Goal: Information Seeking & Learning: Learn about a topic

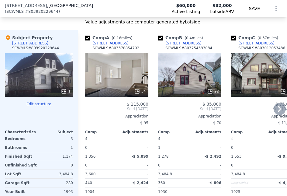
scroll to position [819, 0]
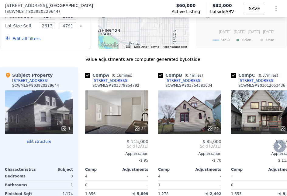
click at [278, 148] on icon at bounding box center [280, 146] width 4 height 6
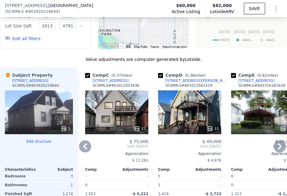
click at [123, 116] on div "27" at bounding box center [116, 112] width 63 height 44
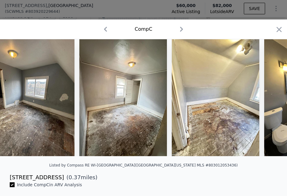
scroll to position [0, 96]
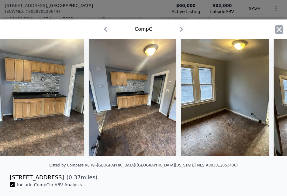
click at [277, 31] on icon "button" at bounding box center [279, 29] width 9 height 9
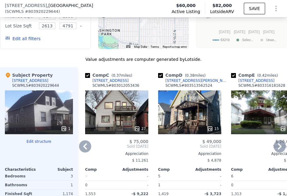
click at [275, 149] on icon at bounding box center [280, 146] width 12 height 12
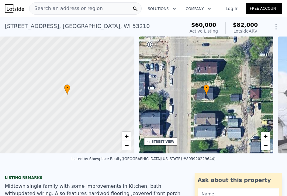
click at [80, 8] on span "Search an address or region" at bounding box center [66, 8] width 73 height 7
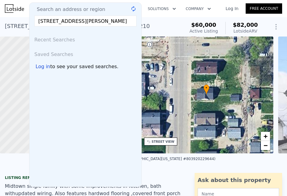
click at [95, 22] on input "[STREET_ADDRESS][PERSON_NAME]" at bounding box center [85, 21] width 102 height 11
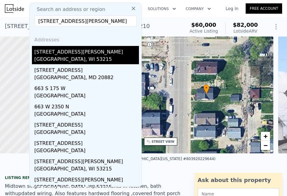
type input "[STREET_ADDRESS][PERSON_NAME]"
click at [79, 53] on div "[STREET_ADDRESS][PERSON_NAME]" at bounding box center [86, 51] width 105 height 10
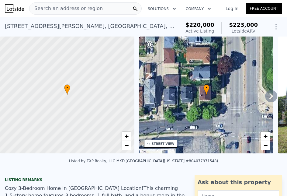
click at [152, 23] on div "663 S Layton Blvd , Milwaukee , WI 53215 Active at $220k (~ARV $223k )" at bounding box center [91, 27] width 173 height 17
drag, startPoint x: 32, startPoint y: 15, endPoint x: 40, endPoint y: 6, distance: 11.4
click at [33, 14] on div "Search an address or region Solutions Company Open main menu Log In Free Account" at bounding box center [143, 8] width 277 height 15
click at [40, 7] on span "Search an address or region" at bounding box center [66, 8] width 73 height 7
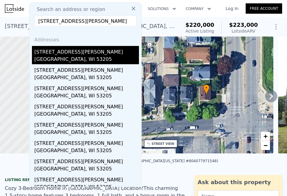
type input "1125 W Lloyd St, Milwaukee, WI 53205"
click at [56, 56] on div "Milwaukee, WI 53205" at bounding box center [86, 60] width 105 height 9
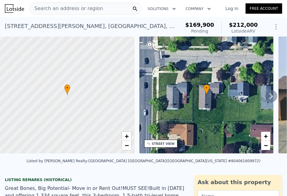
click at [84, 6] on span "Search an address or region" at bounding box center [66, 8] width 73 height 7
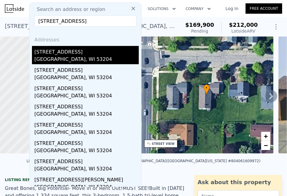
type input "1935 S 10th St, Milwaukee, WI 53204"
click at [61, 55] on div "1935 S 10th St" at bounding box center [86, 51] width 104 height 10
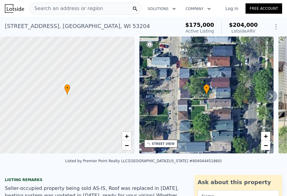
drag, startPoint x: 148, startPoint y: 25, endPoint x: 161, endPoint y: 80, distance: 56.2
click at [148, 25] on div "1935 S 10th St , Milwaukee , WI 53204 Active at $175k (~ARV $204k )" at bounding box center [91, 27] width 173 height 17
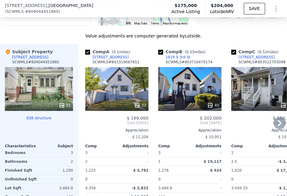
scroll to position [880, 0]
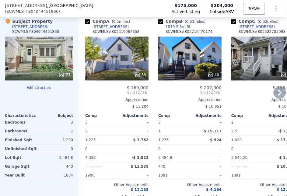
click at [274, 91] on icon at bounding box center [279, 92] width 12 height 12
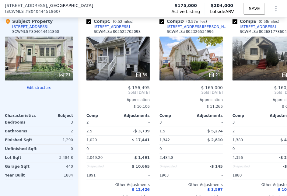
scroll to position [0, 146]
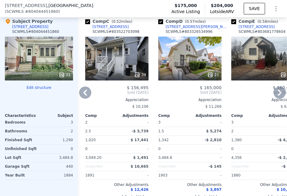
click at [276, 91] on icon at bounding box center [279, 92] width 12 height 12
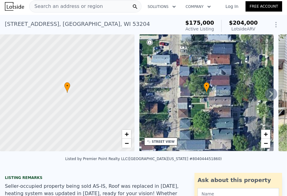
scroll to position [0, 0]
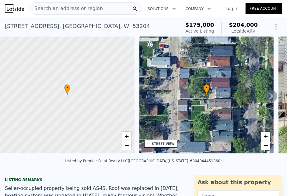
click at [65, 7] on span "Search an address or region" at bounding box center [66, 8] width 73 height 7
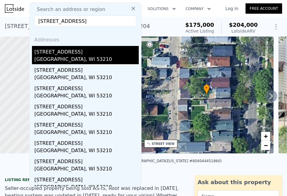
type input "2468 N 35th St, Milwaukee, WI 53210"
click at [51, 58] on div "Milwaukee, WI 53210" at bounding box center [86, 60] width 104 height 9
type input "6"
type input "2"
type input "924"
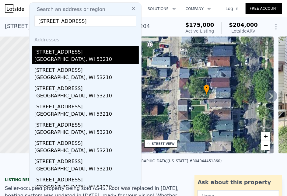
type input "1553"
type input "2613.6"
type input "4791.6"
type input "$ 82,000"
type input "$ 11,841"
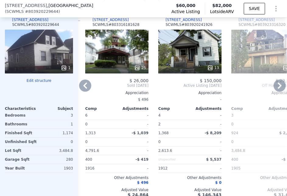
scroll to position [849, 0]
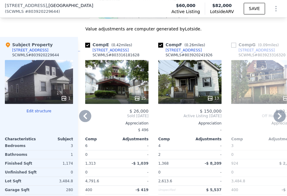
click at [277, 117] on icon at bounding box center [279, 116] width 12 height 12
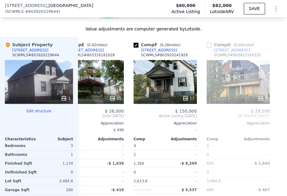
scroll to position [0, 321]
click at [175, 88] on div "13" at bounding box center [165, 82] width 63 height 44
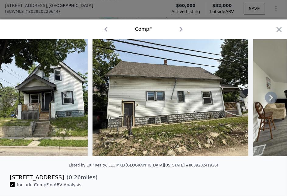
click at [269, 100] on icon at bounding box center [271, 98] width 4 height 6
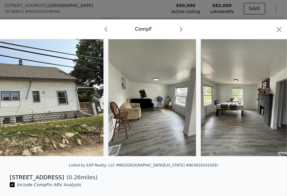
scroll to position [0, 146]
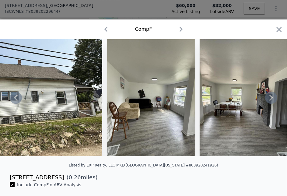
click at [268, 101] on icon at bounding box center [271, 98] width 12 height 12
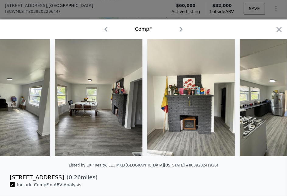
scroll to position [0, 292]
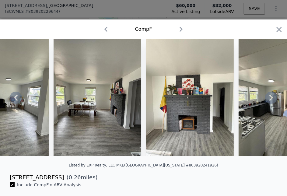
click at [268, 101] on icon at bounding box center [271, 98] width 12 height 12
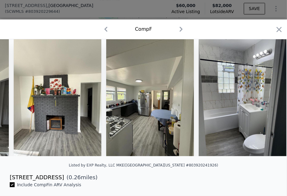
scroll to position [0, 438]
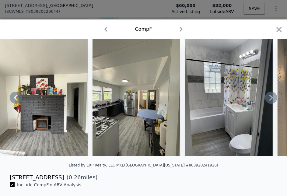
click at [268, 101] on icon at bounding box center [271, 98] width 12 height 12
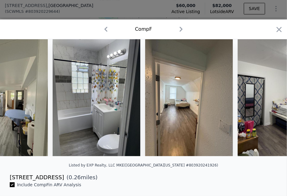
scroll to position [0, 584]
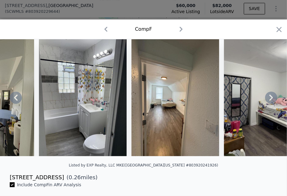
click at [268, 101] on icon at bounding box center [271, 98] width 12 height 12
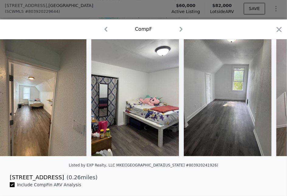
scroll to position [0, 730]
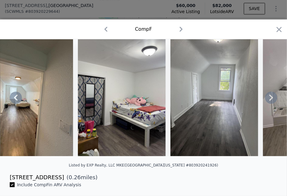
click at [268, 101] on icon at bounding box center [271, 98] width 12 height 12
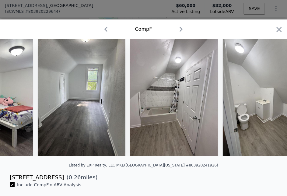
scroll to position [0, 876]
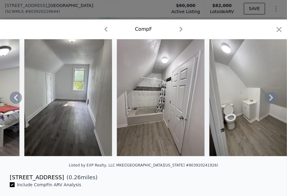
click at [268, 101] on icon at bounding box center [271, 98] width 12 height 12
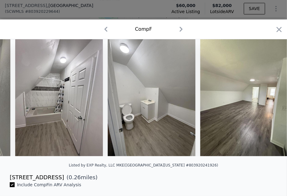
scroll to position [0, 983]
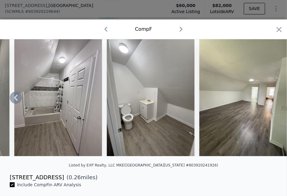
click at [268, 101] on img at bounding box center [243, 97] width 88 height 117
click at [275, 31] on icon "button" at bounding box center [279, 29] width 9 height 9
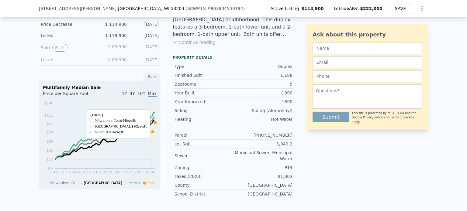
scroll to position [180, 0]
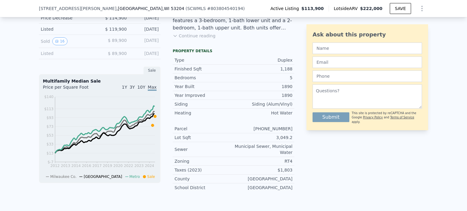
click at [27, 44] on div "LISTING & SALE HISTORY Price Decrease $ 113,900 [DATE] Price Decrease $ 114,900…" at bounding box center [233, 106] width 467 height 236
click at [30, 43] on div "LISTING & SALE HISTORY Price Decrease $ 113,900 [DATE] Price Decrease $ 114,900…" at bounding box center [233, 106] width 467 height 236
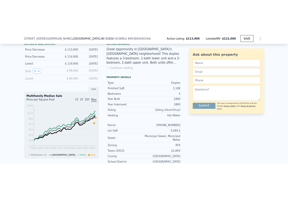
scroll to position [150, 0]
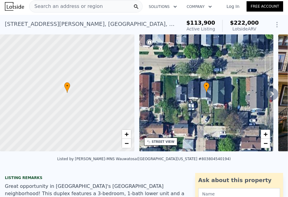
scroll to position [0, 0]
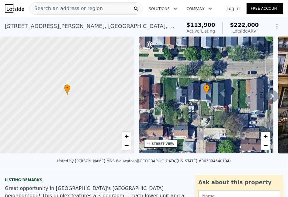
click at [80, 8] on span "Search an address or region" at bounding box center [66, 8] width 73 height 7
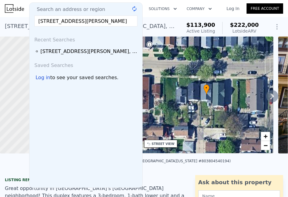
scroll to position [0, 2]
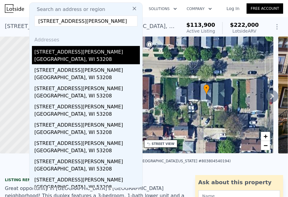
type input "[STREET_ADDRESS][PERSON_NAME]"
click at [57, 55] on div "[STREET_ADDRESS][PERSON_NAME]" at bounding box center [87, 51] width 106 height 10
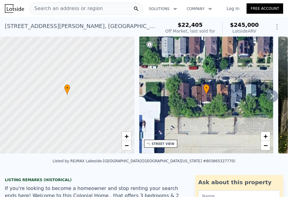
click at [92, 9] on span "Search an address or region" at bounding box center [66, 8] width 73 height 7
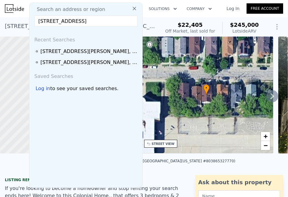
scroll to position [0, 15]
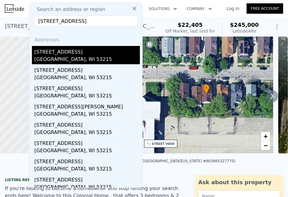
type input "[STREET_ADDRESS]"
click at [66, 50] on div "[STREET_ADDRESS]" at bounding box center [87, 51] width 106 height 10
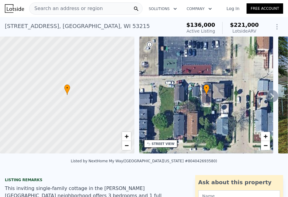
drag, startPoint x: 133, startPoint y: 29, endPoint x: 131, endPoint y: 54, distance: 25.9
click at [133, 29] on div "[STREET_ADDRESS] Active at $136k (~ARV $221k )" at bounding box center [92, 27] width 174 height 17
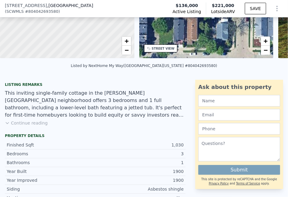
scroll to position [150, 0]
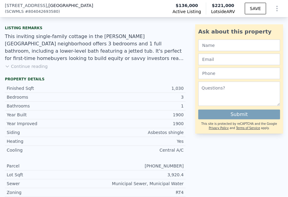
drag, startPoint x: 174, startPoint y: 26, endPoint x: 186, endPoint y: 35, distance: 15.2
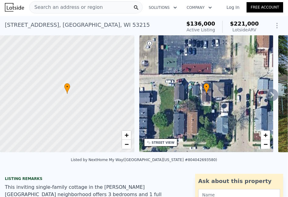
scroll to position [0, 0]
